Goal: Ask a question

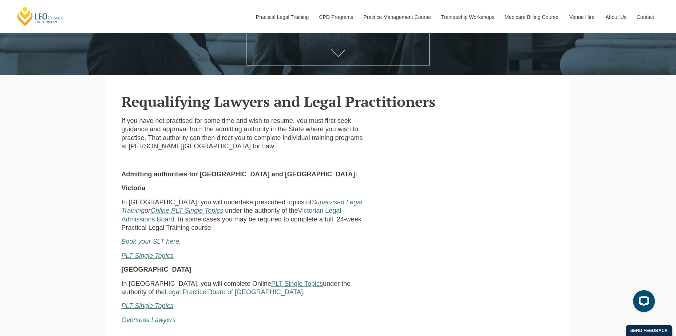
scroll to position [218, 0]
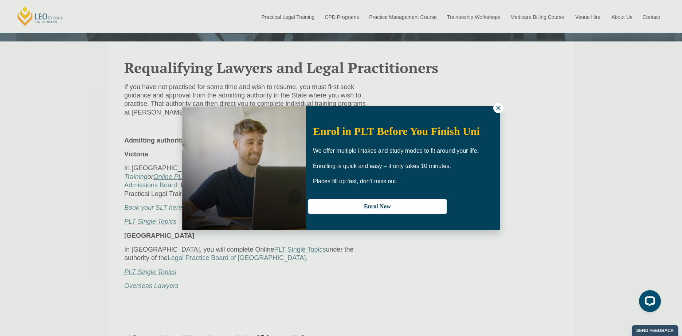
click at [497, 108] on icon at bounding box center [498, 108] width 7 height 7
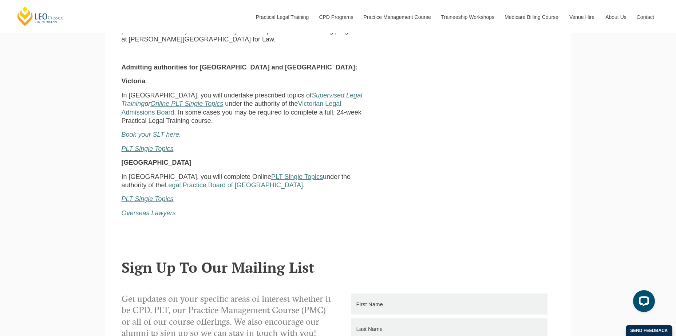
scroll to position [291, 0]
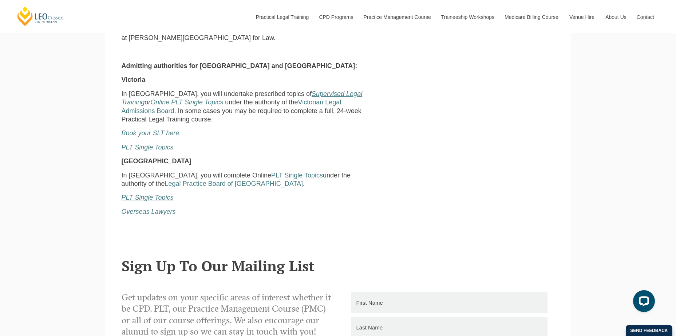
click at [309, 96] on link "Supervised Legal Training" at bounding box center [242, 98] width 241 height 16
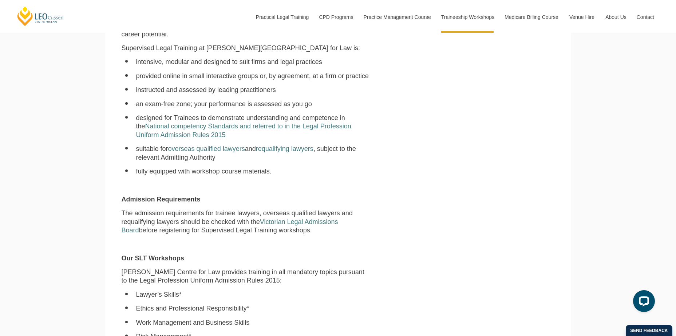
scroll to position [364, 0]
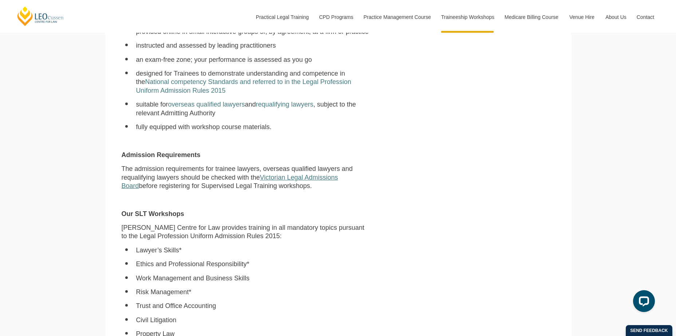
click at [338, 180] on link "Victorian Legal Admissions Board" at bounding box center [230, 182] width 217 height 16
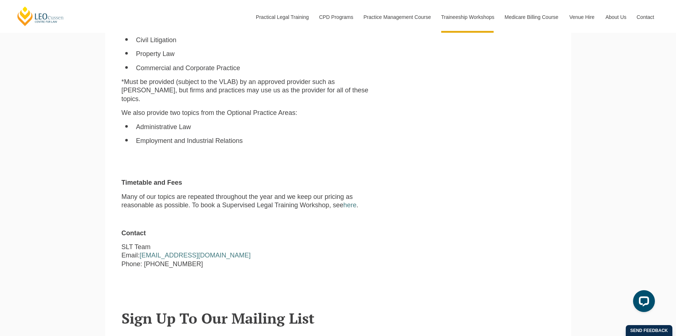
scroll to position [655, 0]
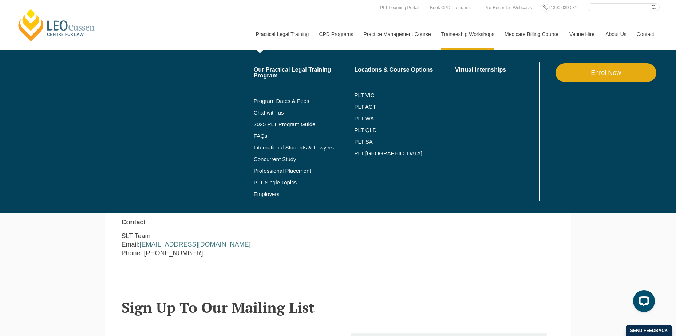
click at [284, 33] on link "Practical Legal Training" at bounding box center [281, 34] width 63 height 31
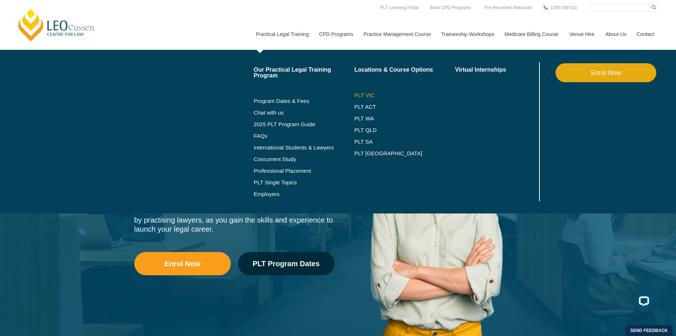
click at [364, 95] on link "PLT VIC" at bounding box center [404, 95] width 101 height 6
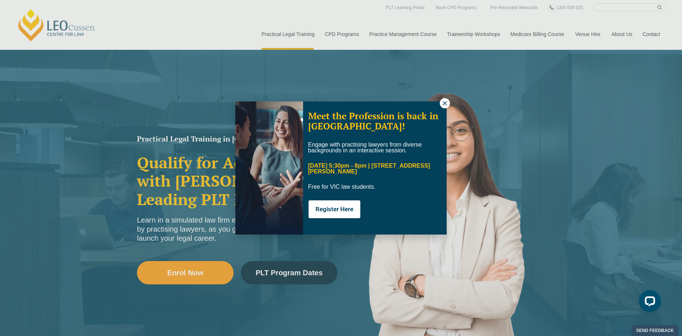
click at [446, 104] on icon at bounding box center [444, 103] width 7 height 7
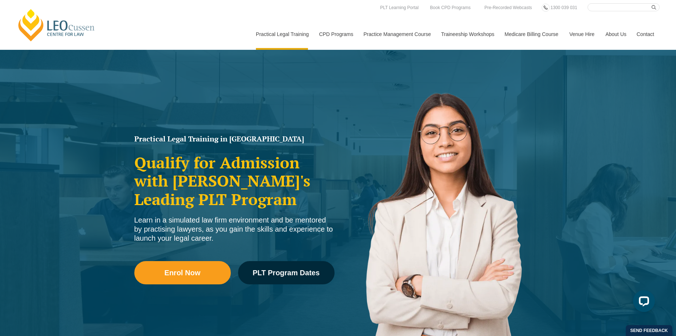
click at [645, 33] on link "Contact" at bounding box center [645, 34] width 28 height 31
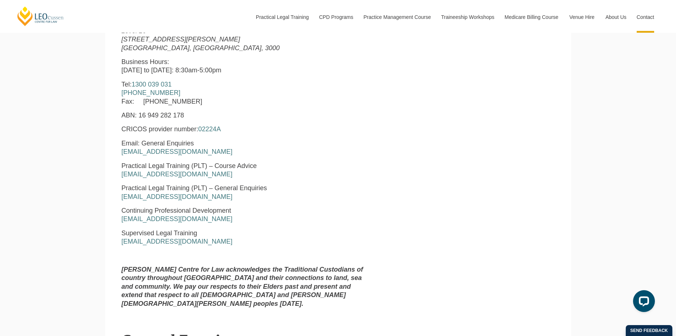
scroll to position [364, 0]
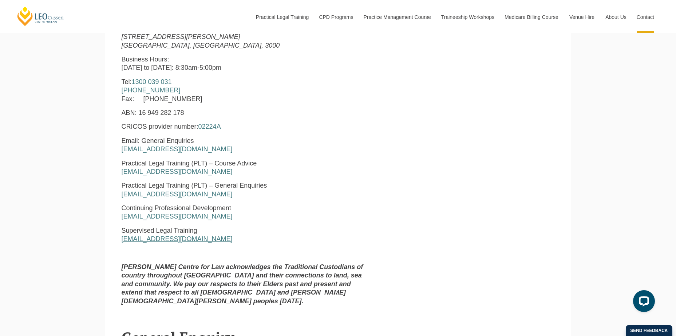
click at [173, 241] on link "[EMAIL_ADDRESS][DOMAIN_NAME]" at bounding box center [177, 239] width 111 height 7
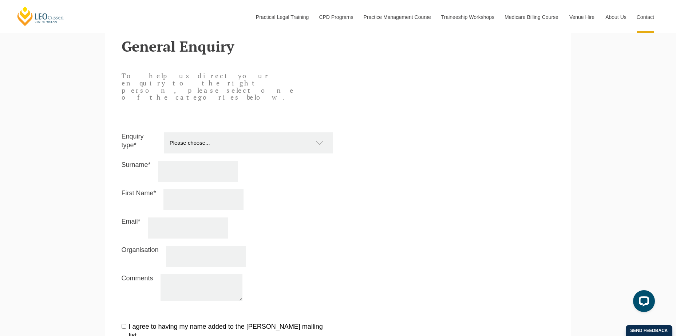
scroll to position [692, 0]
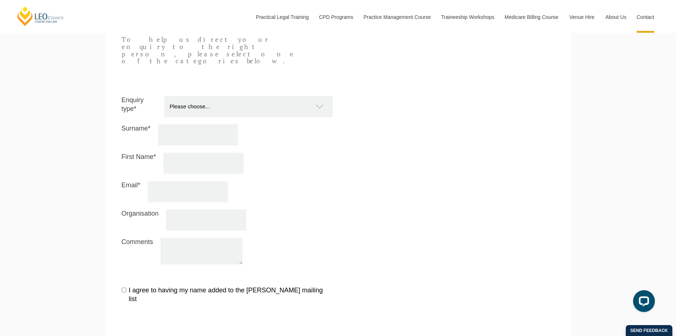
click at [322, 96] on select "Please choose... Practical Training Course (Onsite and Online) Supervised Legal…" at bounding box center [252, 106] width 176 height 21
select select "Supervised Legal Trainees"
click at [164, 96] on select "Please choose... Practical Training Course (Onsite and Online) Supervised Legal…" at bounding box center [252, 106] width 176 height 21
click at [223, 125] on input "Surname*" at bounding box center [198, 135] width 80 height 21
type input "[PERSON_NAME]"
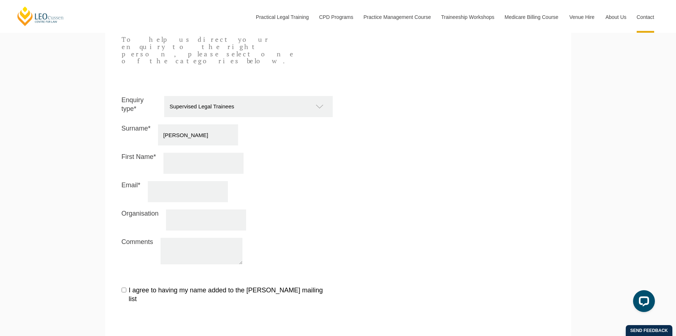
type input "[PERSON_NAME]"
type input "[EMAIL_ADDRESS][DOMAIN_NAME]"
click at [231, 210] on input "Organisation" at bounding box center [206, 220] width 80 height 21
click at [216, 238] on textarea "Comments" at bounding box center [202, 251] width 82 height 27
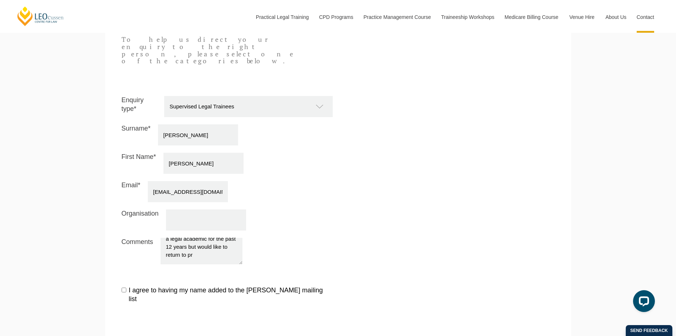
click at [208, 241] on textarea "I was admitted to practice in [DATE] and did not fulfill my 12 months SLP. I ha…" at bounding box center [202, 251] width 82 height 27
type textarea "I was admitted to practice in [DATE] and did not fulfill my 12 months SLP. I ha…"
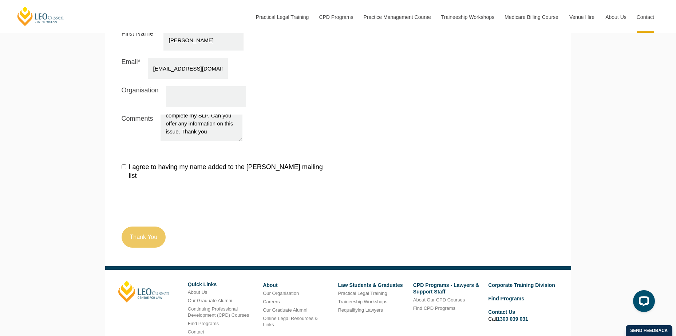
scroll to position [817, 0]
